Goal: Transaction & Acquisition: Purchase product/service

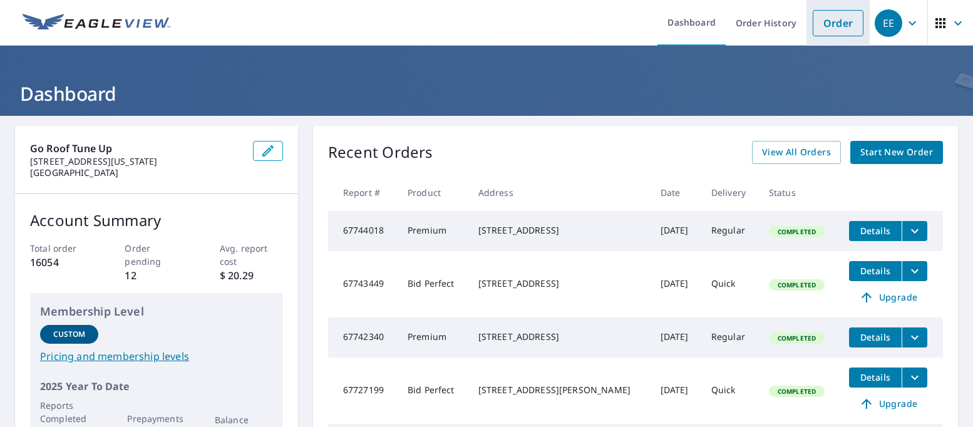
drag, startPoint x: 0, startPoint y: 0, endPoint x: 838, endPoint y: 17, distance: 838.5
click at [838, 17] on link "Order" at bounding box center [838, 23] width 51 height 26
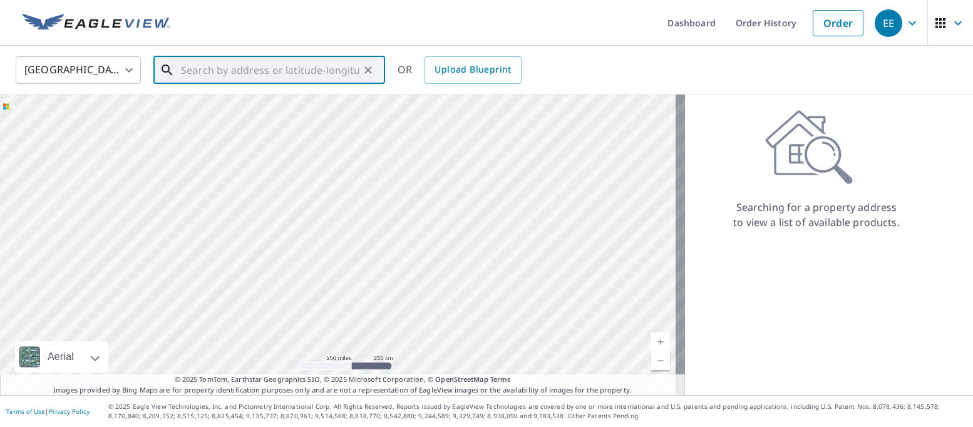
paste input "[STREET_ADDRESS][US_STATE]"
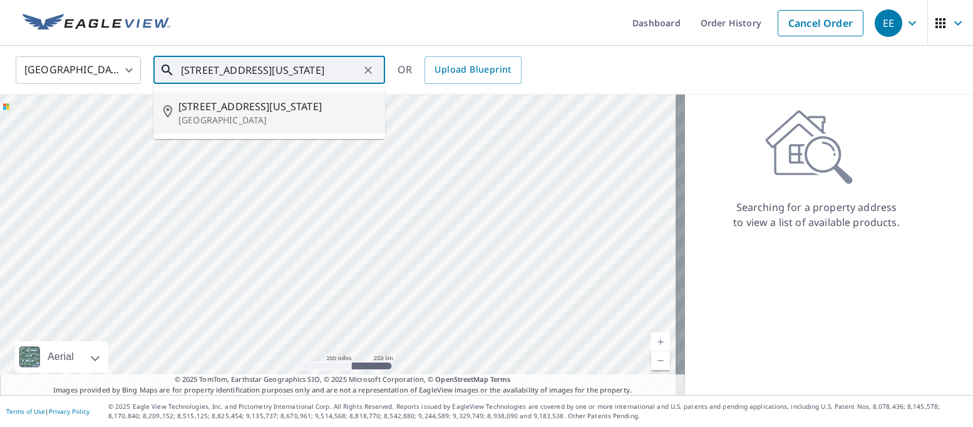
click at [249, 110] on span "[STREET_ADDRESS][US_STATE]" at bounding box center [276, 106] width 197 height 15
type input "[STREET_ADDRESS][US_STATE]"
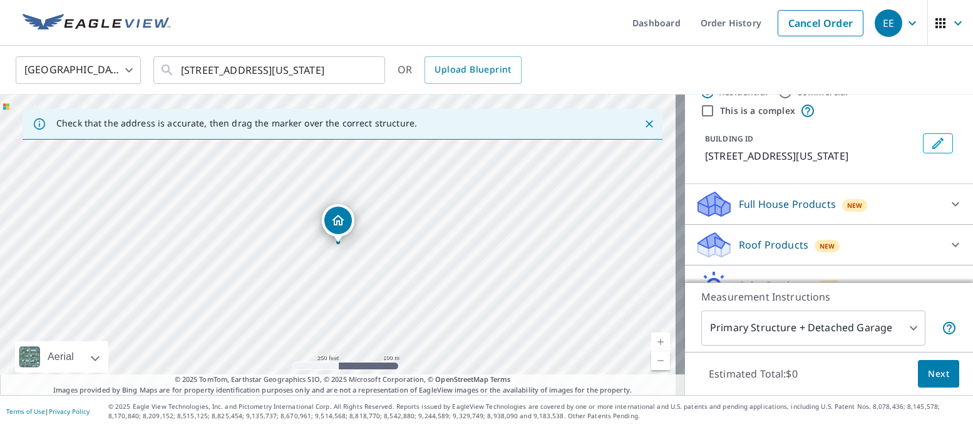
scroll to position [105, 0]
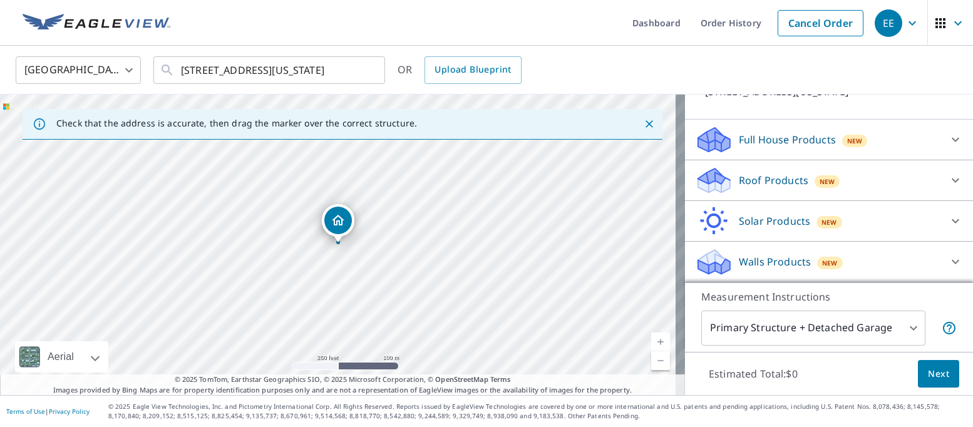
click at [739, 175] on p "Roof Products" at bounding box center [773, 180] width 69 height 15
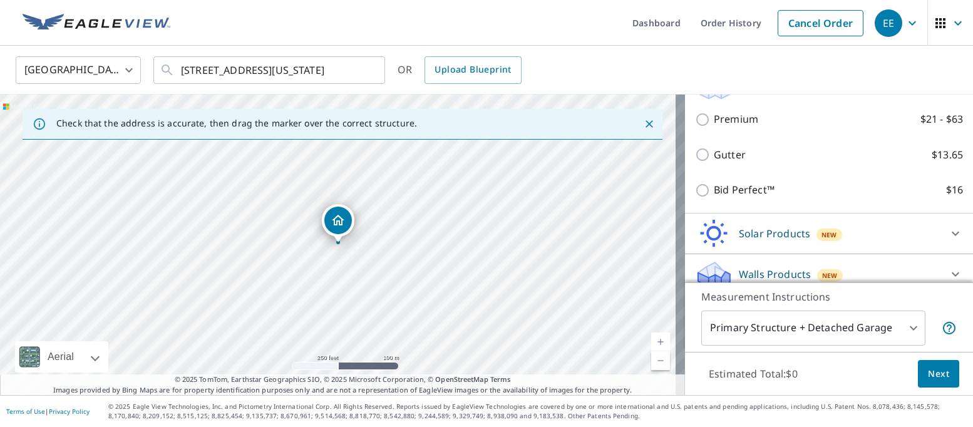
scroll to position [210, 0]
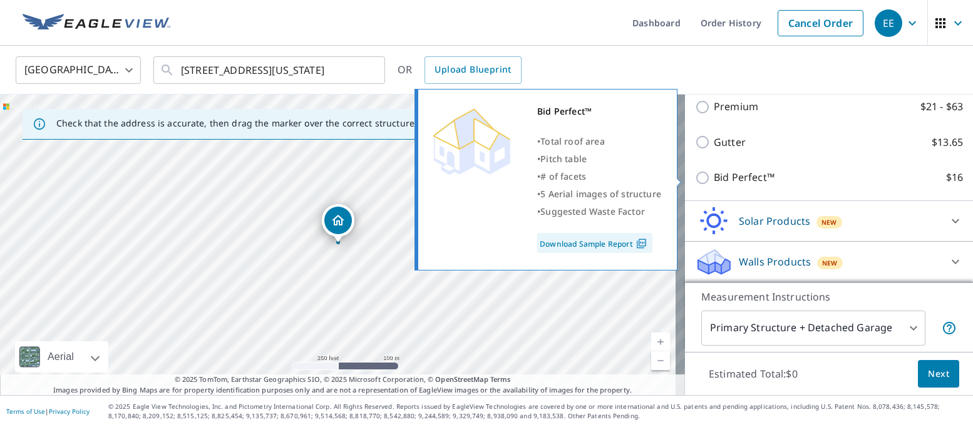
click at [695, 177] on input "Bid Perfect™ $16" at bounding box center [704, 177] width 19 height 15
checkbox input "true"
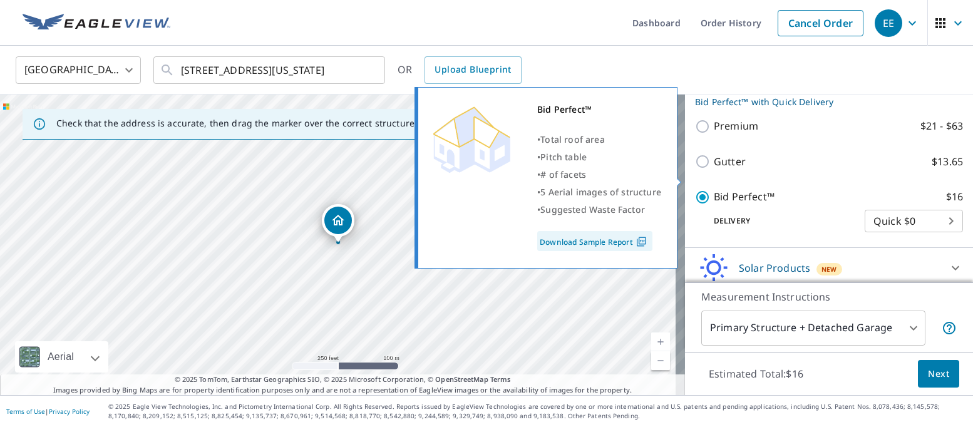
scroll to position [230, 0]
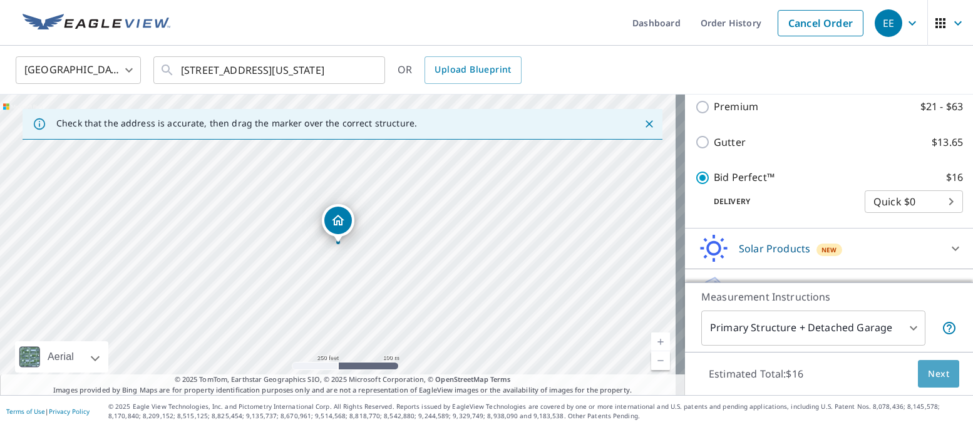
click at [930, 375] on span "Next" at bounding box center [938, 374] width 21 height 16
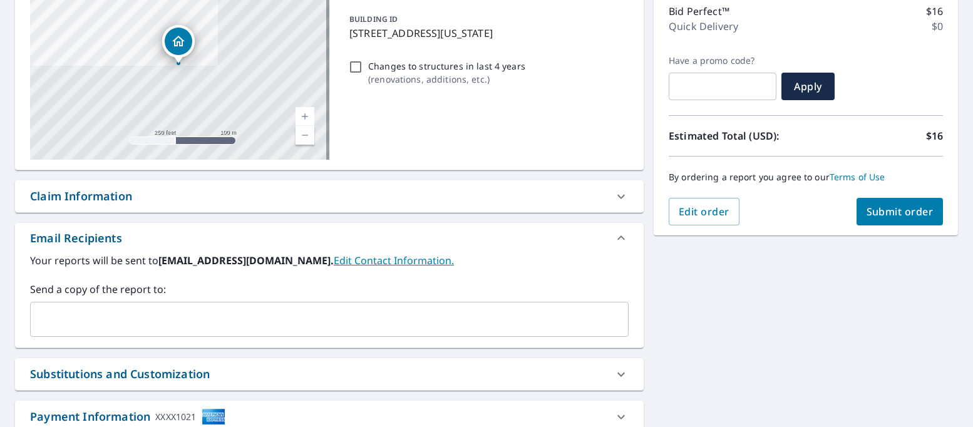
scroll to position [188, 0]
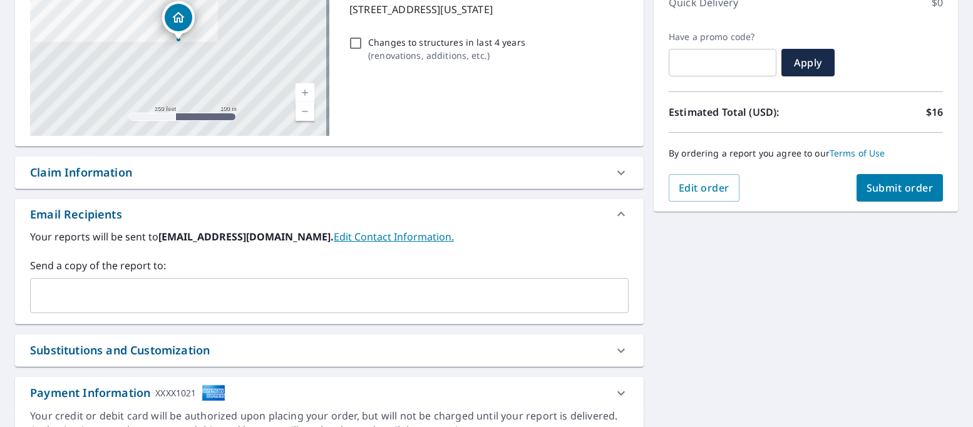
click at [249, 300] on input "text" at bounding box center [320, 296] width 568 height 24
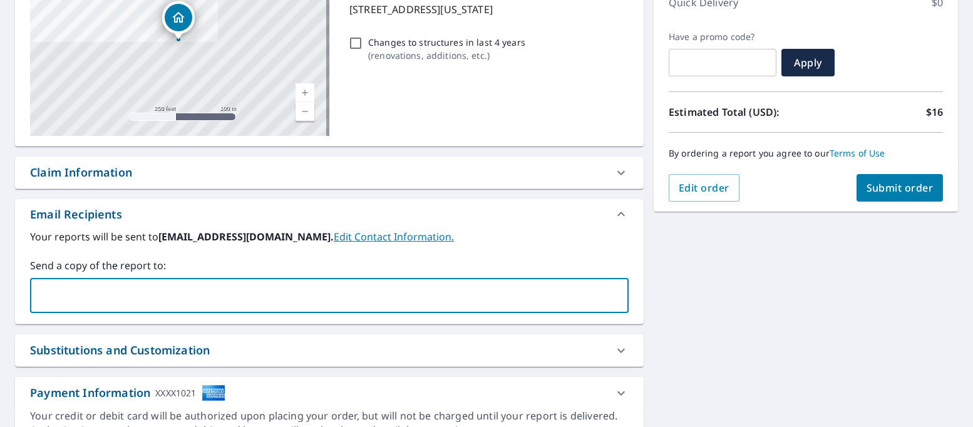
type input "[EMAIL_ADDRESS][DOMAIN_NAME]"
click at [870, 187] on span "Submit order" at bounding box center [900, 188] width 67 height 14
checkbox input "true"
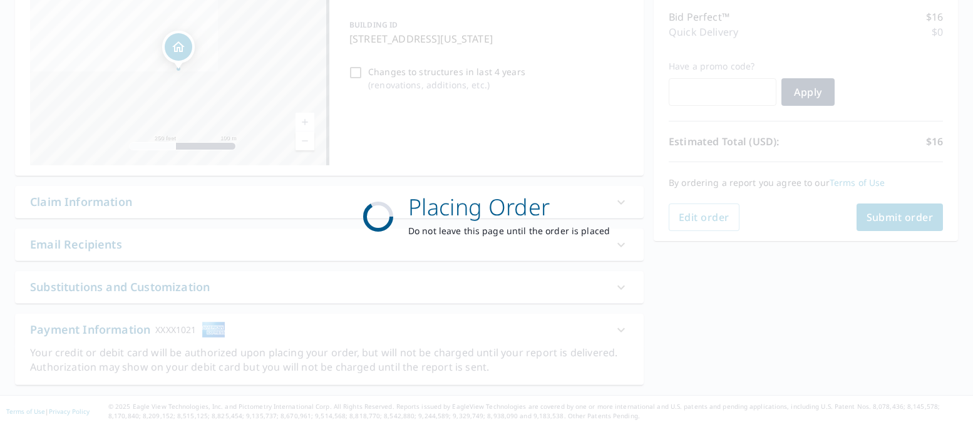
scroll to position [158, 0]
